Goal: Task Accomplishment & Management: Complete application form

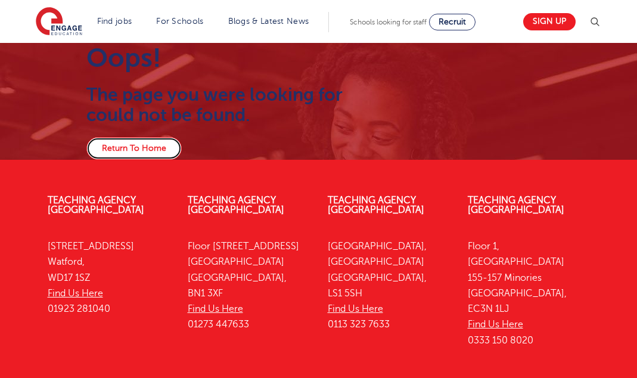
click at [136, 156] on link "Return To Home" at bounding box center [133, 148] width 95 height 23
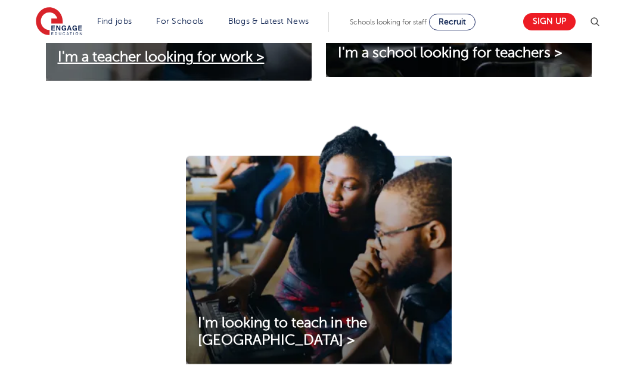
scroll to position [401, 0]
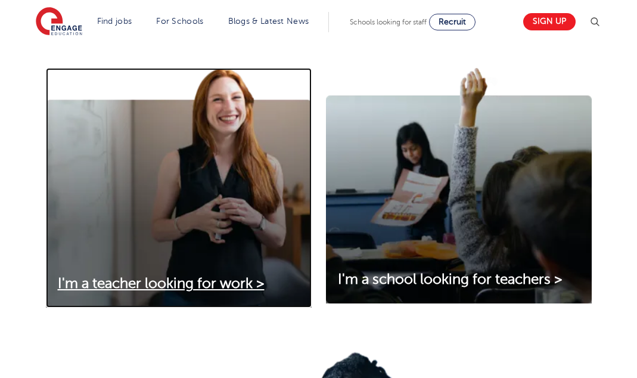
click at [220, 195] on img at bounding box center [179, 187] width 266 height 239
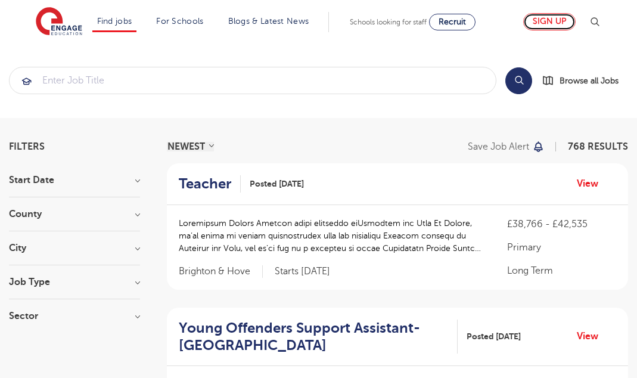
click at [556, 23] on link "Sign up" at bounding box center [549, 21] width 52 height 17
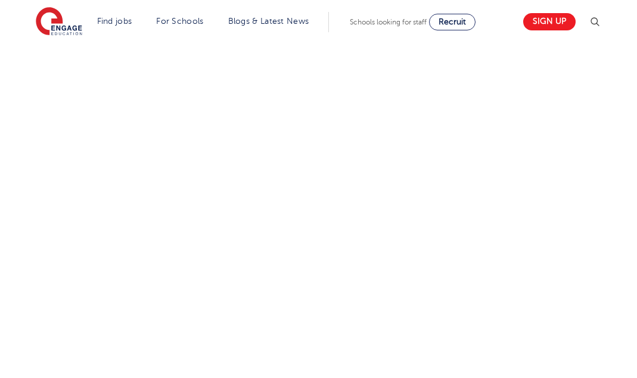
scroll to position [568, 0]
click at [546, 263] on div "Let us know more about you!" at bounding box center [319, 220] width 578 height 743
click at [20, 248] on div "Let us know more about you!" at bounding box center [318, 45] width 637 height 827
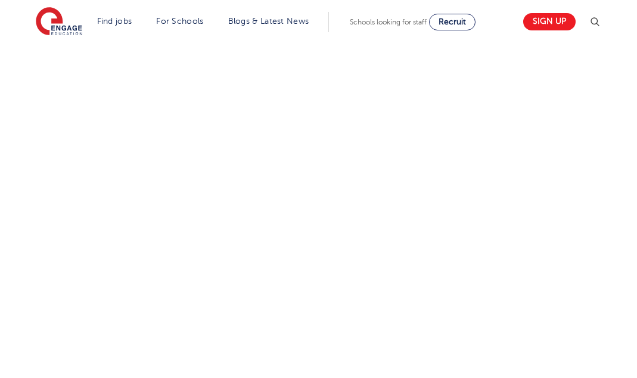
click at [538, 219] on div "Let us know more about you!" at bounding box center [319, 10] width 578 height 743
click at [576, 297] on div "Let us know more about you!" at bounding box center [319, 261] width 578 height 538
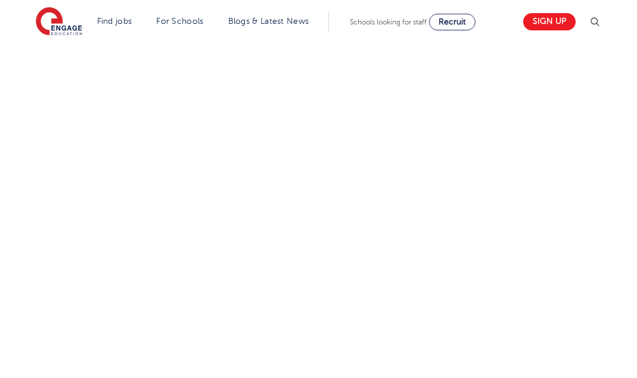
scroll to position [475, 0]
click at [478, 223] on div "Let us know more about you!" at bounding box center [319, 211] width 578 height 538
